Goal: Register for event/course

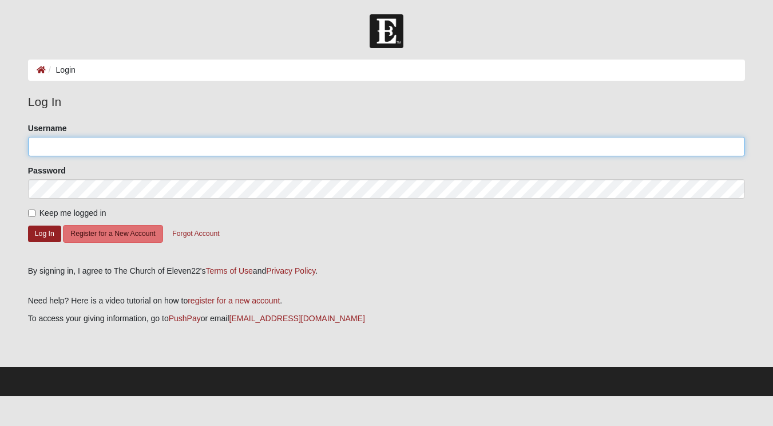
type input "calebmarsh"
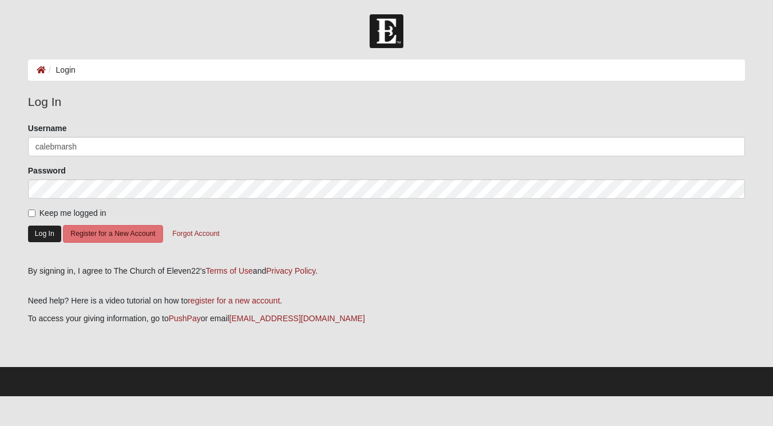
click at [37, 230] on button "Log In" at bounding box center [44, 234] width 33 height 17
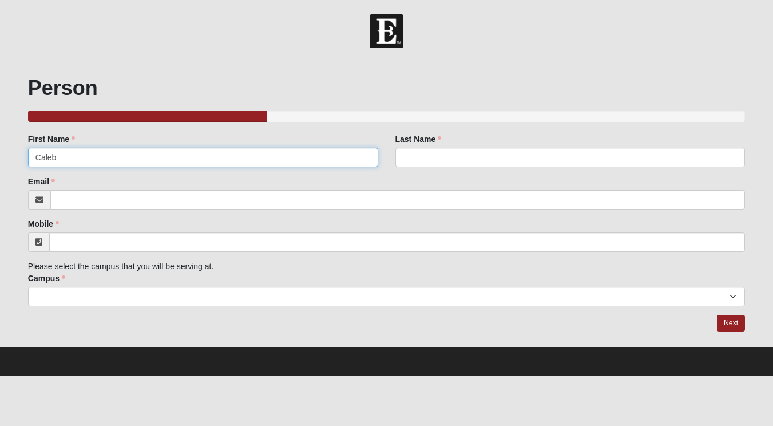
type input "Caleb"
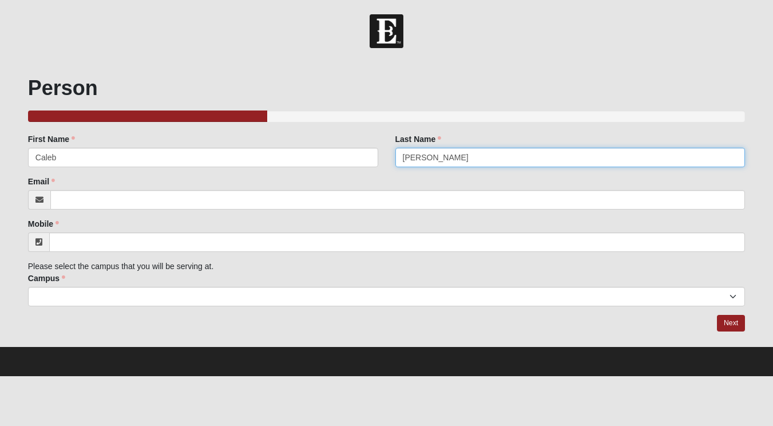
type input "Marsh"
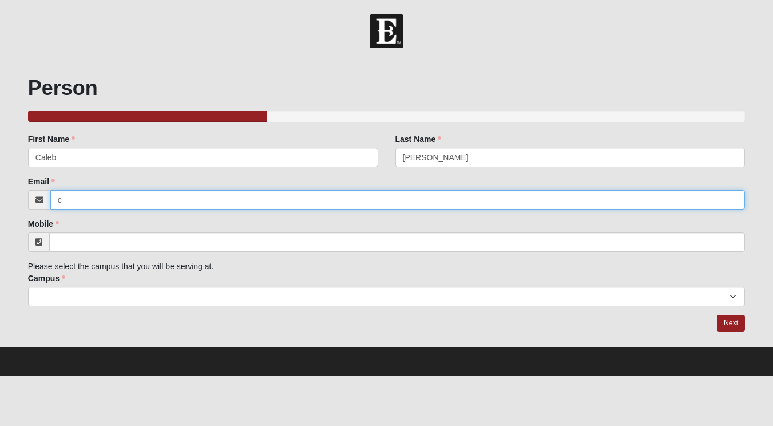
type input "ca"
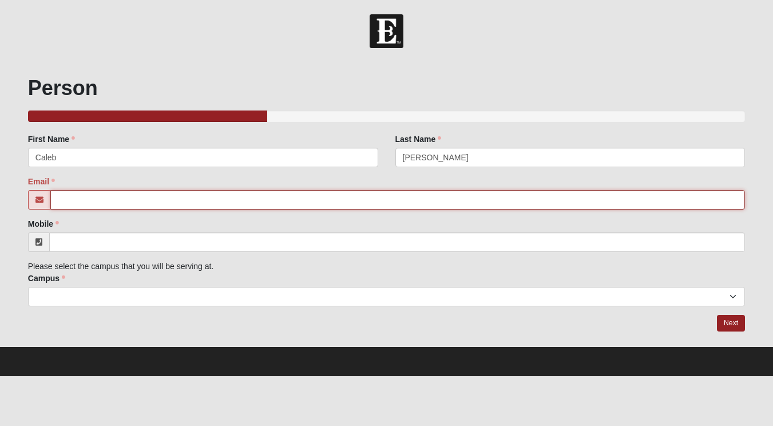
type input "caleb.marsh@coe22.com"
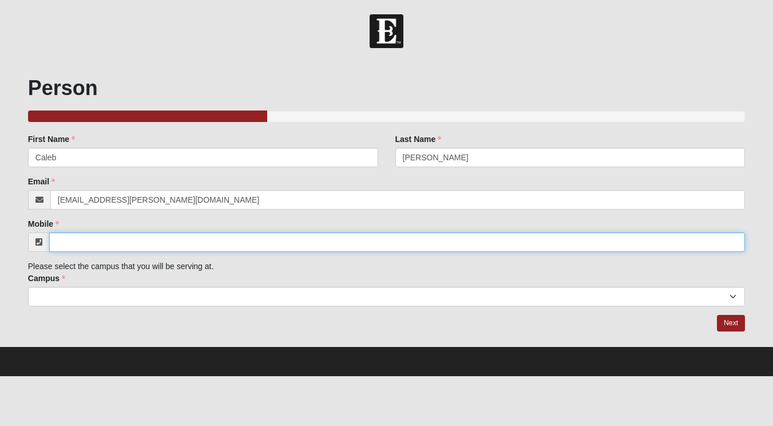
click at [137, 247] on input "Mobile" at bounding box center [397, 241] width 696 height 19
type input "o"
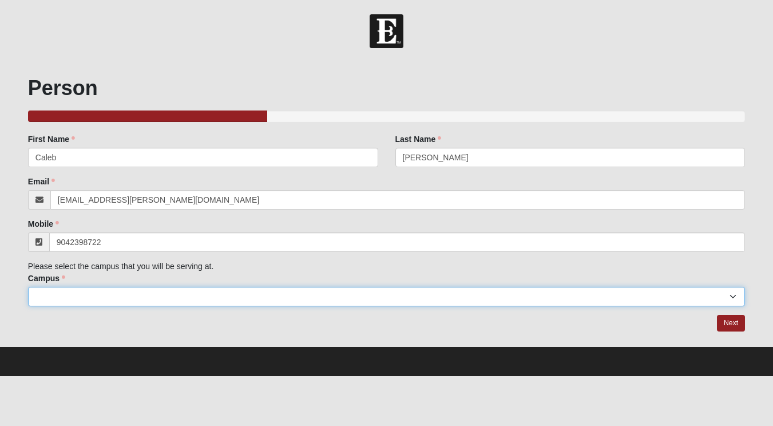
type input "(904) 239-8722"
select select "17"
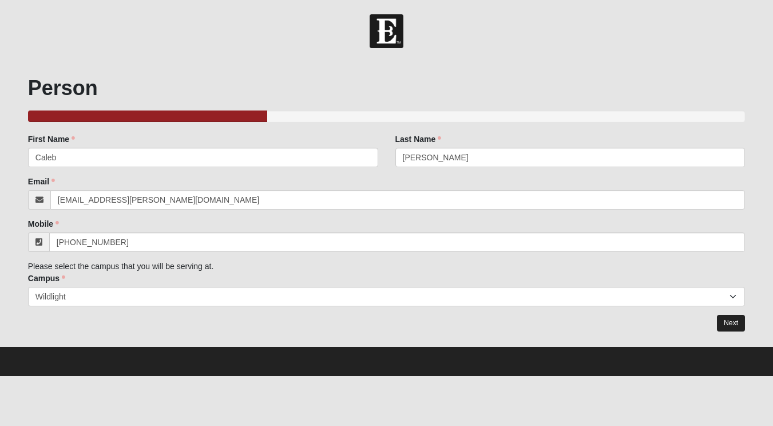
click at [733, 326] on link "Next" at bounding box center [731, 323] width 28 height 17
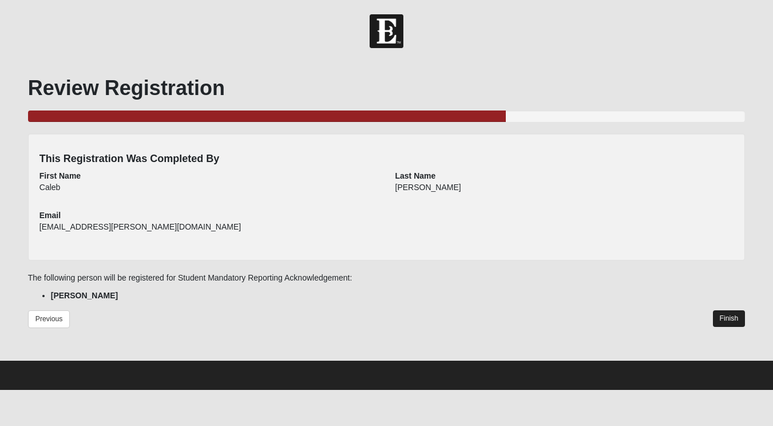
click at [733, 319] on link "Finish" at bounding box center [729, 318] width 33 height 17
